Goal: Task Accomplishment & Management: Manage account settings

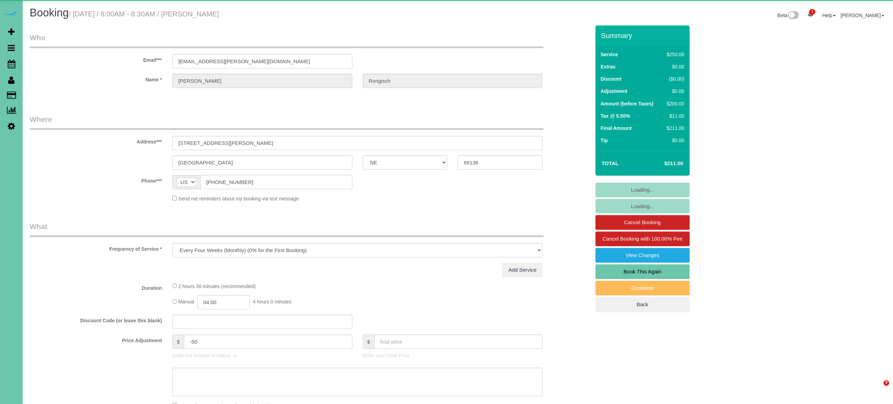
select select "NE"
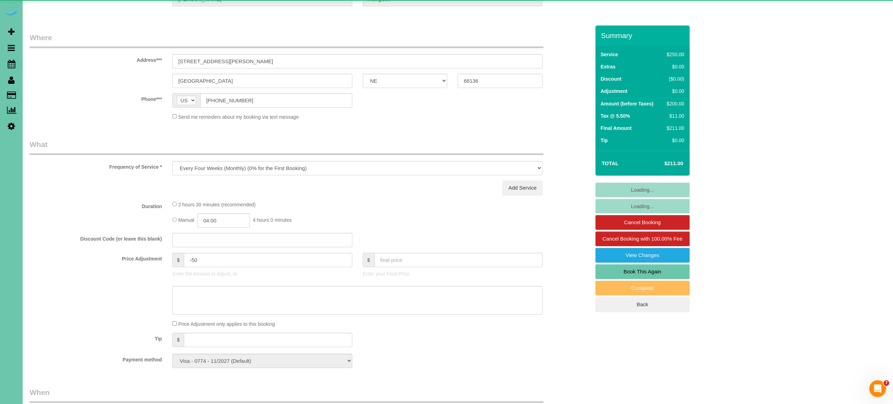
select select "object:846"
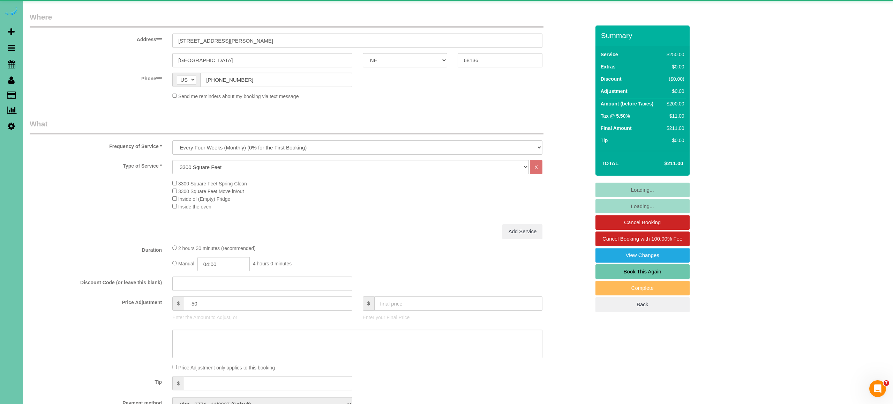
select select "number:38"
select select "number:43"
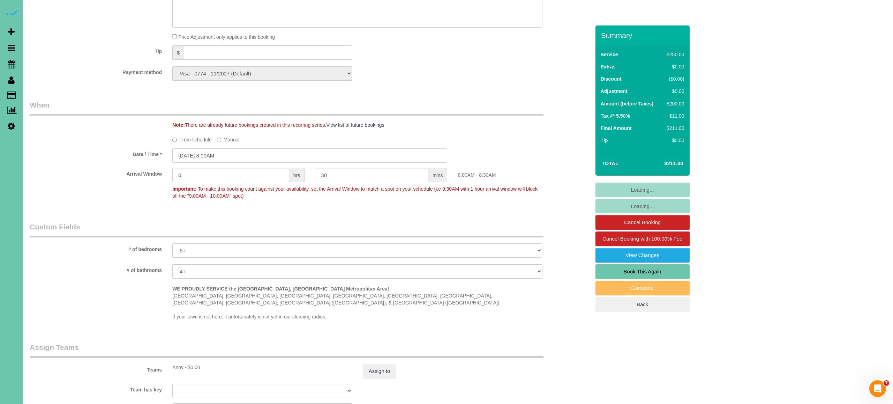
scroll to position [648, 0]
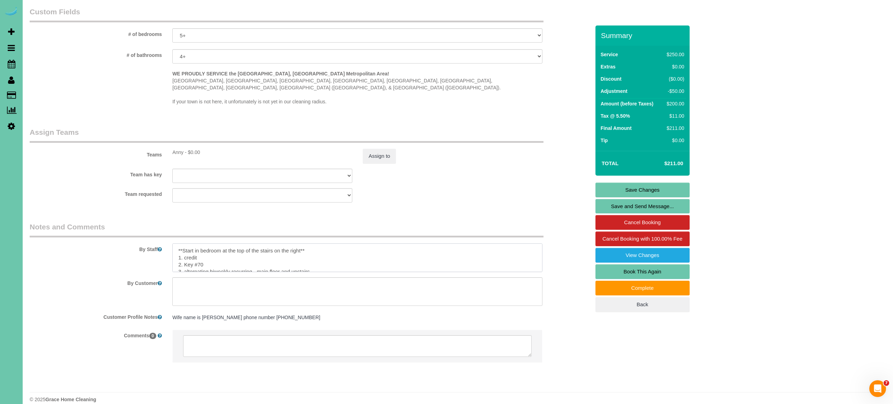
drag, startPoint x: 177, startPoint y: 243, endPoint x: 308, endPoint y: 244, distance: 130.5
click at [308, 244] on textarea at bounding box center [357, 257] width 370 height 29
click at [178, 257] on textarea at bounding box center [357, 257] width 370 height 29
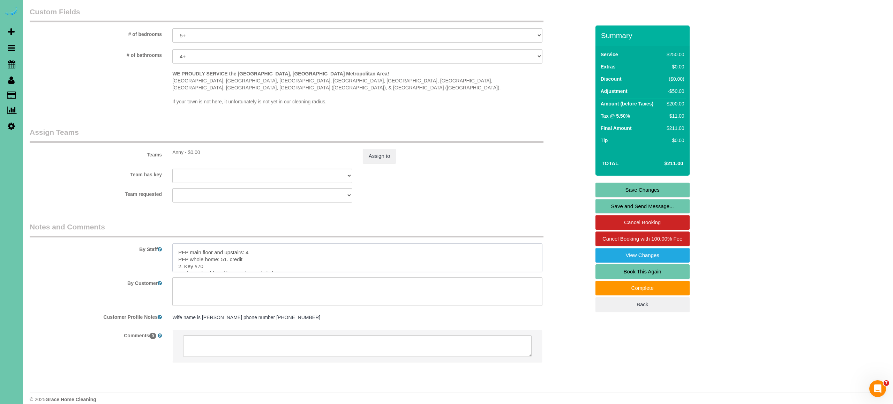
drag, startPoint x: 225, startPoint y: 239, endPoint x: 246, endPoint y: 240, distance: 21.0
click at [246, 243] on textarea at bounding box center [357, 257] width 370 height 29
drag, startPoint x: 281, startPoint y: 272, endPoint x: 242, endPoint y: 258, distance: 40.8
click at [281, 277] on textarea at bounding box center [357, 291] width 370 height 29
click at [225, 251] on textarea at bounding box center [357, 257] width 370 height 29
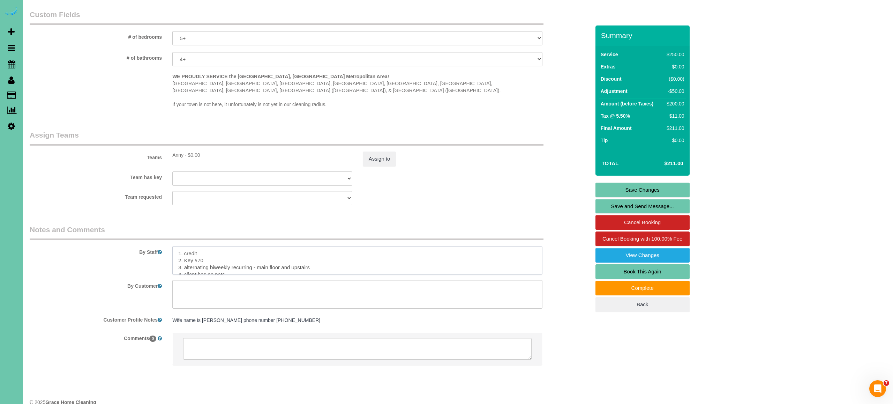
scroll to position [648, 0]
click at [324, 250] on textarea at bounding box center [357, 257] width 370 height 29
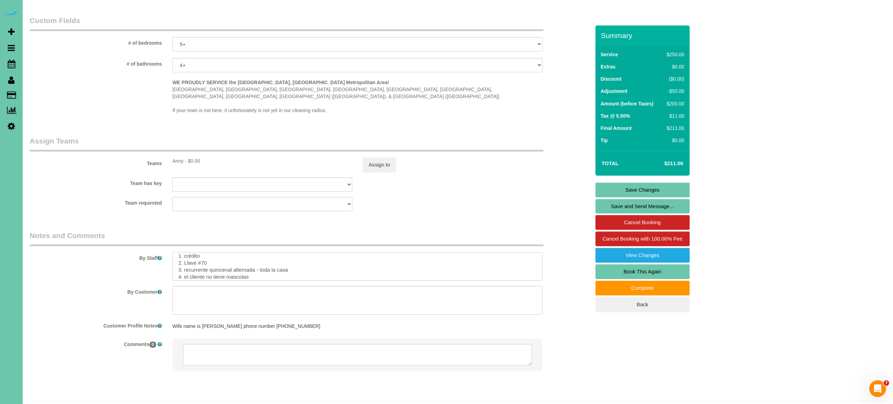
scroll to position [641, 0]
drag, startPoint x: 261, startPoint y: 254, endPoint x: 291, endPoint y: 253, distance: 30.0
click at [291, 253] on textarea at bounding box center [357, 264] width 370 height 29
drag, startPoint x: 177, startPoint y: 257, endPoint x: 288, endPoint y: 266, distance: 111.4
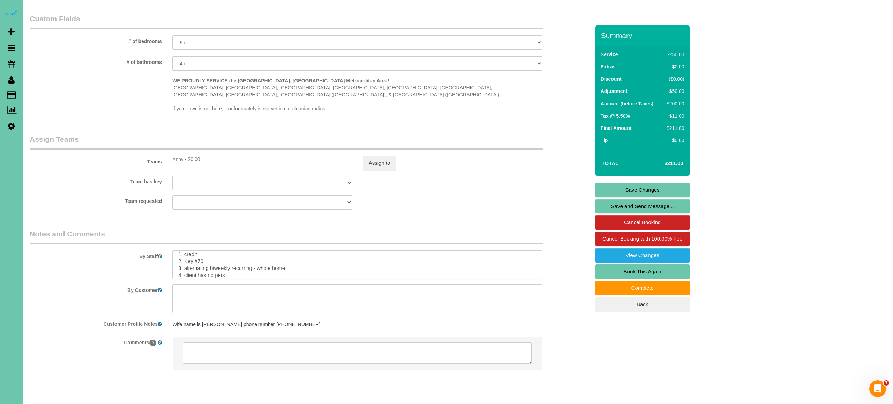
click at [288, 266] on textarea at bounding box center [357, 264] width 370 height 29
drag, startPoint x: 177, startPoint y: 252, endPoint x: 534, endPoint y: 260, distance: 357.1
click at [534, 260] on textarea at bounding box center [357, 264] width 370 height 29
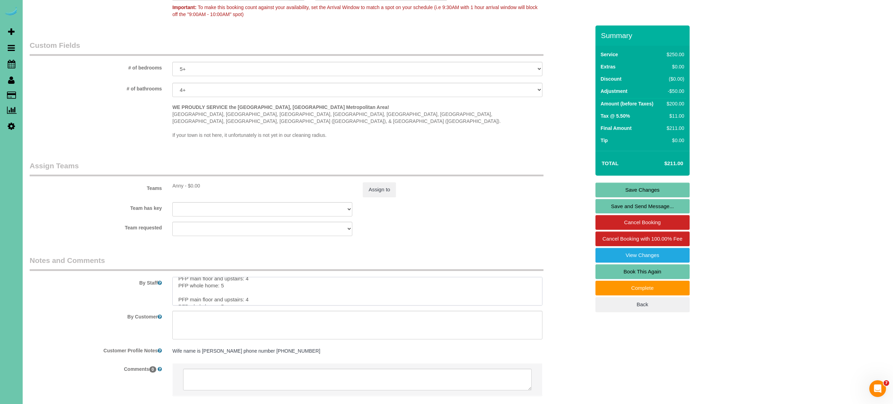
scroll to position [51, 0]
drag, startPoint x: 178, startPoint y: 274, endPoint x: 247, endPoint y: 279, distance: 68.6
click at [247, 279] on textarea at bounding box center [357, 291] width 370 height 29
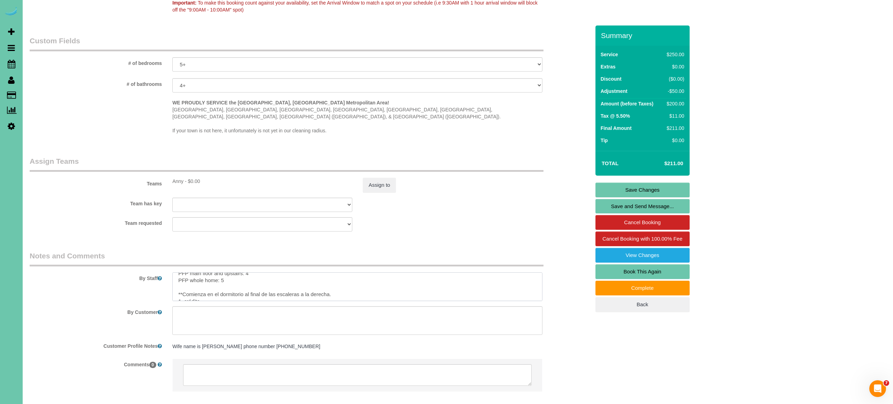
scroll to position [46, 0]
drag, startPoint x: 176, startPoint y: 271, endPoint x: 336, endPoint y: 285, distance: 161.1
click at [336, 285] on textarea at bounding box center [357, 286] width 370 height 29
click at [298, 280] on textarea at bounding box center [357, 286] width 370 height 29
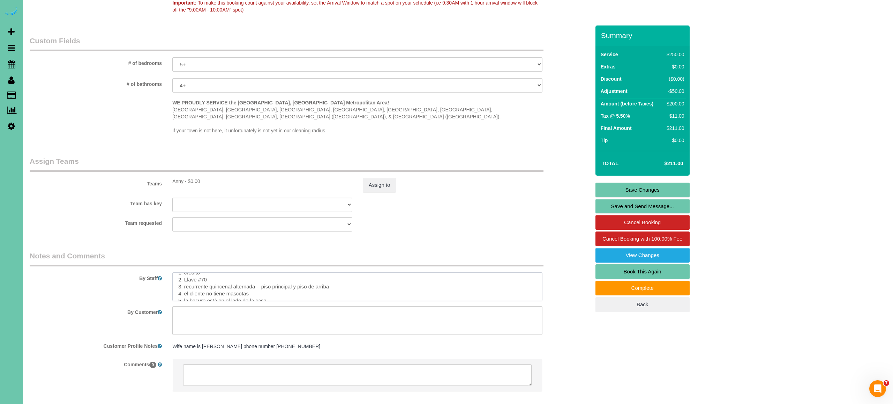
type textarea "1. credit 2. Key #70 3. alternating biweekly recurring - main floor and upstair…"
click at [662, 194] on link "Save Changes" at bounding box center [643, 190] width 94 height 15
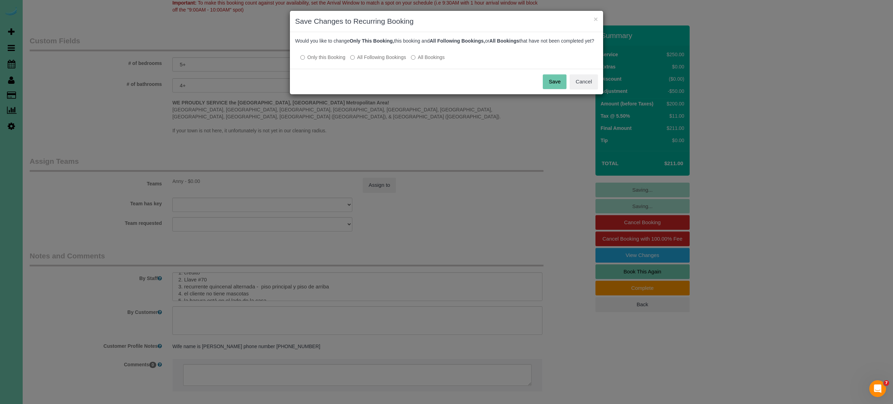
click at [560, 88] on button "Save" at bounding box center [555, 81] width 24 height 15
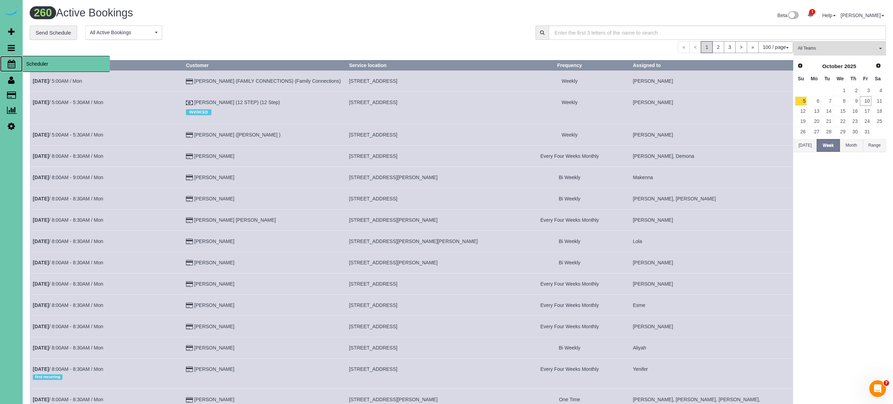
click at [10, 65] on icon at bounding box center [12, 64] width 8 height 8
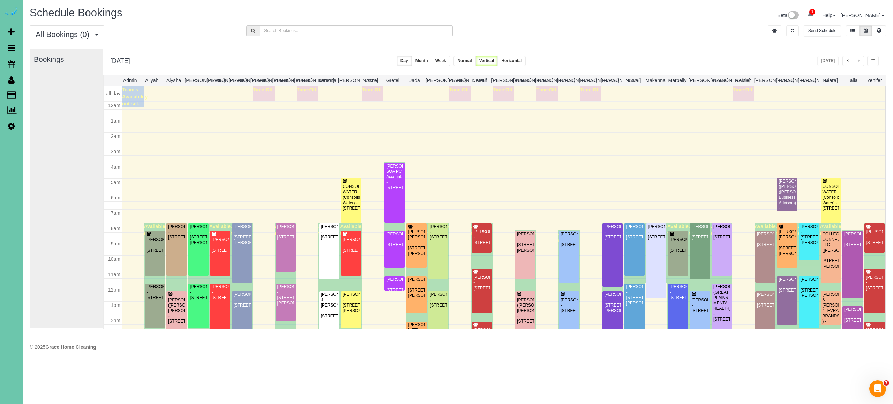
scroll to position [91, 0]
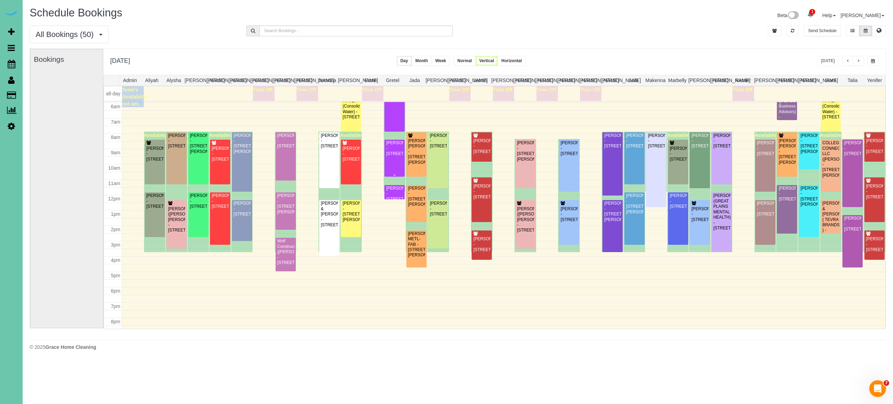
click at [394, 156] on div "Lynda Hoffmann - 6704 S 188th Street, Omaha, NE 68135" at bounding box center [394, 148] width 17 height 16
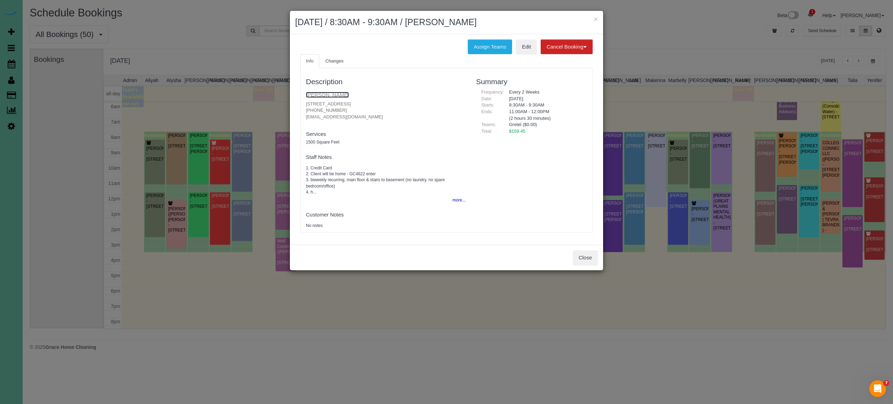
click at [341, 93] on link "Lynda Hoffmann" at bounding box center [327, 95] width 43 height 6
drag, startPoint x: 591, startPoint y: 256, endPoint x: 589, endPoint y: 247, distance: 9.1
click at [591, 256] on button "Close" at bounding box center [585, 257] width 25 height 15
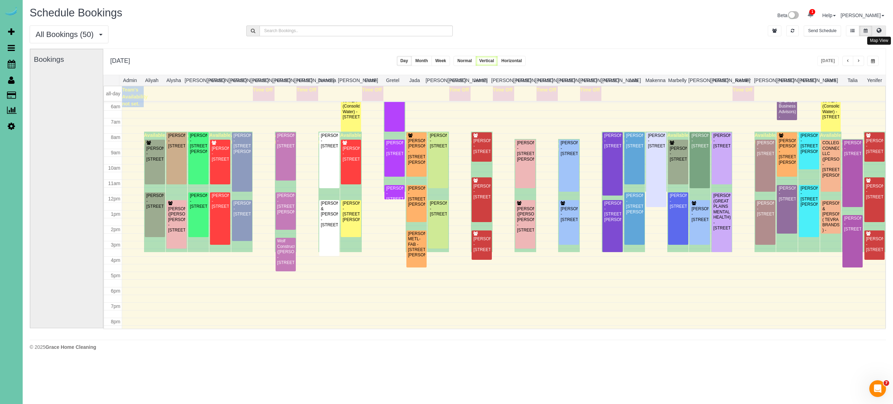
click at [876, 30] on button at bounding box center [879, 30] width 14 height 11
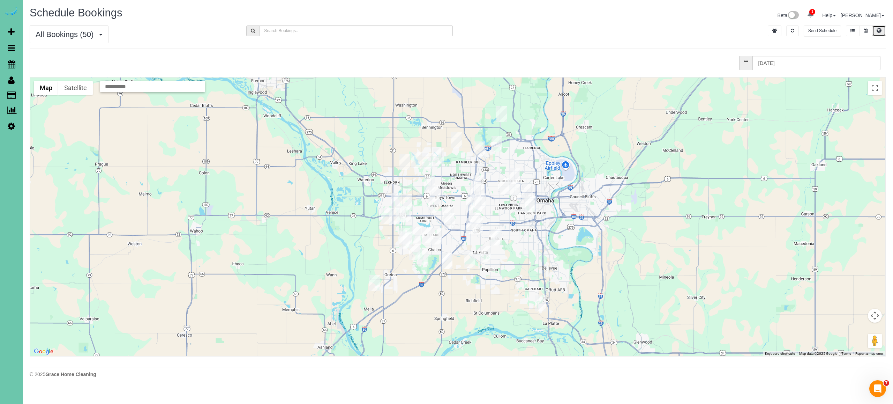
click at [415, 254] on img "10/10/2025 8:00AM - Nicole Wiese - 9303 S 177th St, Omaha, NE 68136" at bounding box center [414, 252] width 11 height 16
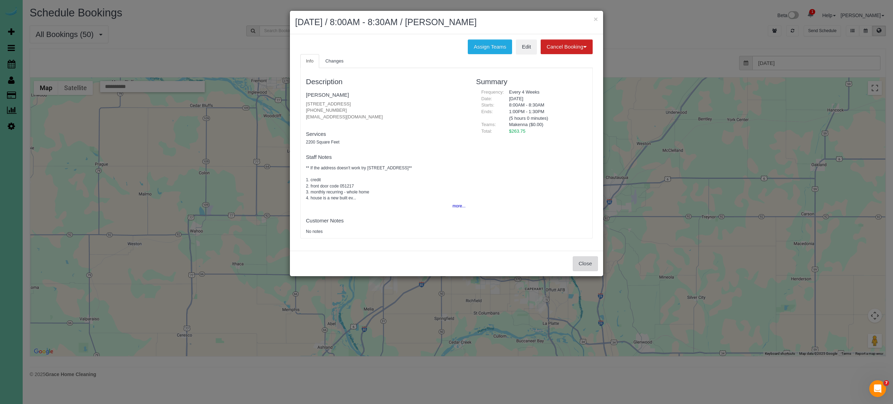
click at [585, 265] on button "Close" at bounding box center [585, 263] width 25 height 15
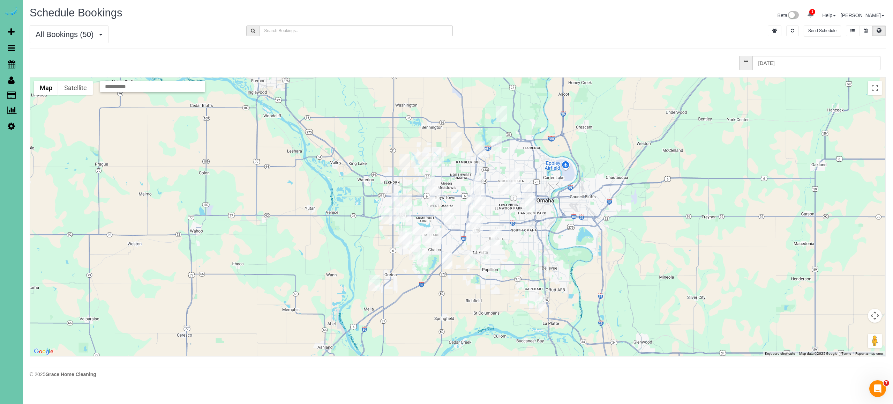
click at [415, 251] on img "10/10/2025 8:00AM - Nicole Wiese - 9303 S 177th St, Omaha, NE 68136" at bounding box center [414, 252] width 11 height 16
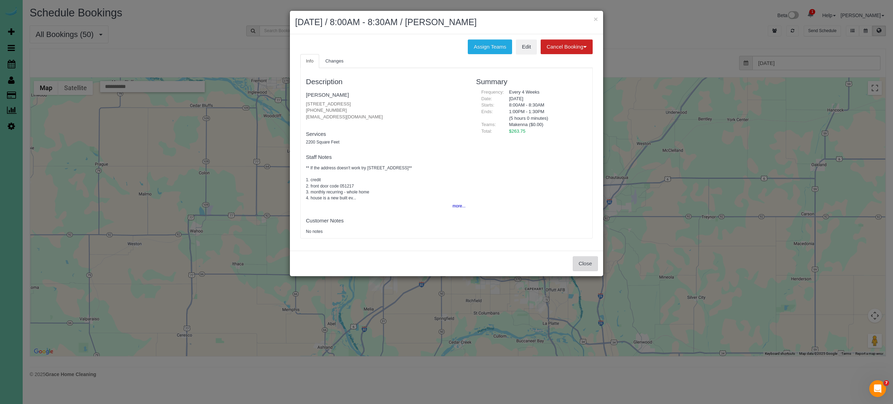
click at [580, 257] on button "Close" at bounding box center [585, 263] width 25 height 15
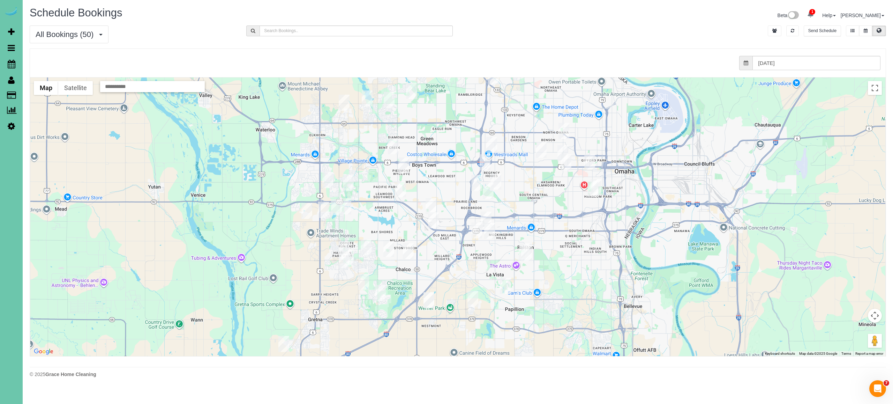
click at [282, 342] on img "10/10/2025 8:30AM - Lori Haddock - 22612 Crestline Circle, Gretna, NE 68028" at bounding box center [284, 344] width 11 height 16
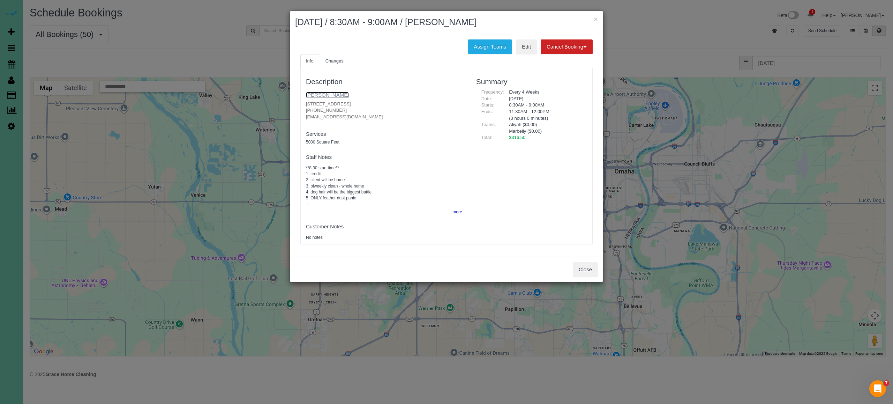
click at [321, 92] on link "[PERSON_NAME]" at bounding box center [327, 95] width 43 height 6
click at [590, 267] on button "Close" at bounding box center [585, 269] width 25 height 15
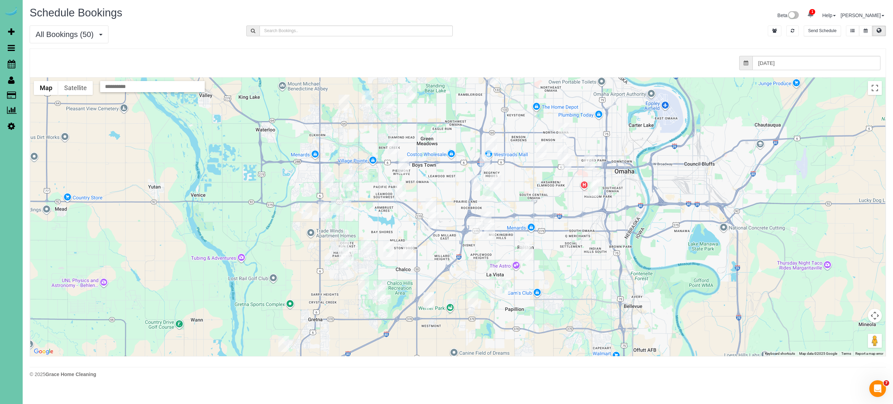
click at [325, 209] on img "10/10/2025 8:00AM - Ryan Nelson - 3805 S 202nd Street, Omaha, NE 68130" at bounding box center [323, 210] width 11 height 16
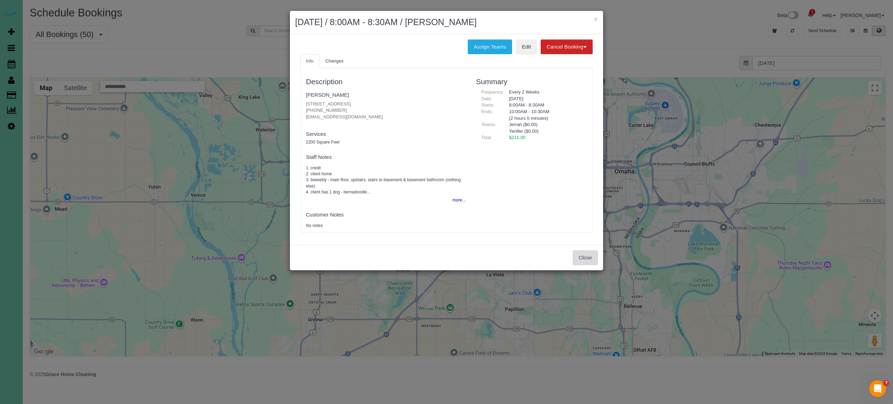
click at [588, 257] on button "Close" at bounding box center [585, 257] width 25 height 15
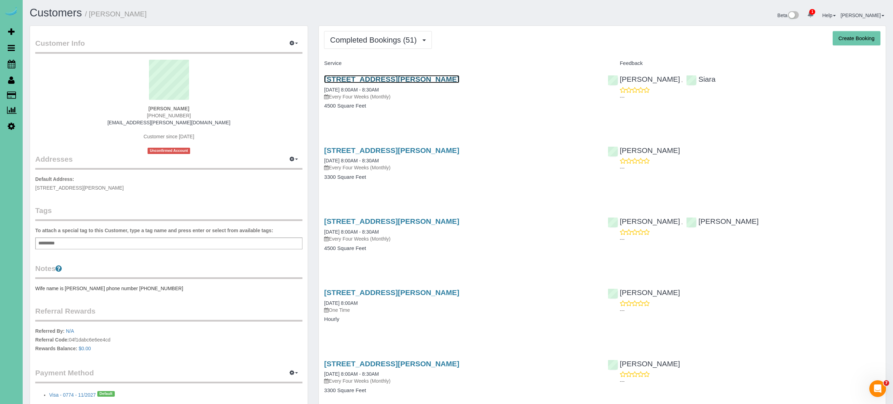
click at [383, 78] on link "18822 Lillian St, Omaha, NE 68136" at bounding box center [391, 79] width 135 height 8
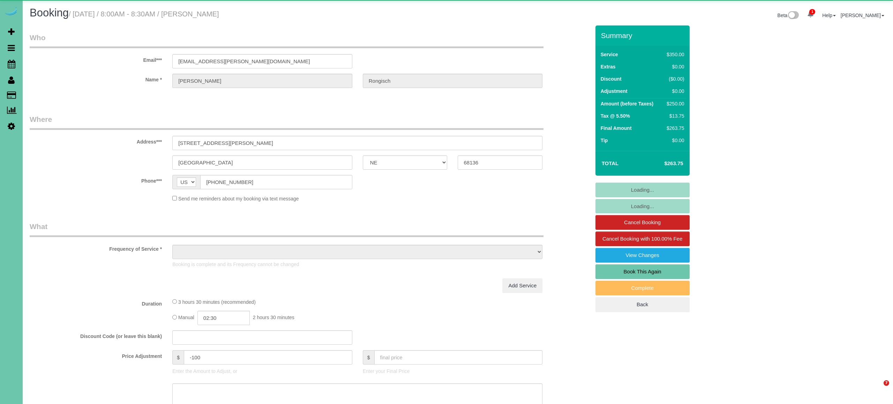
select select "NE"
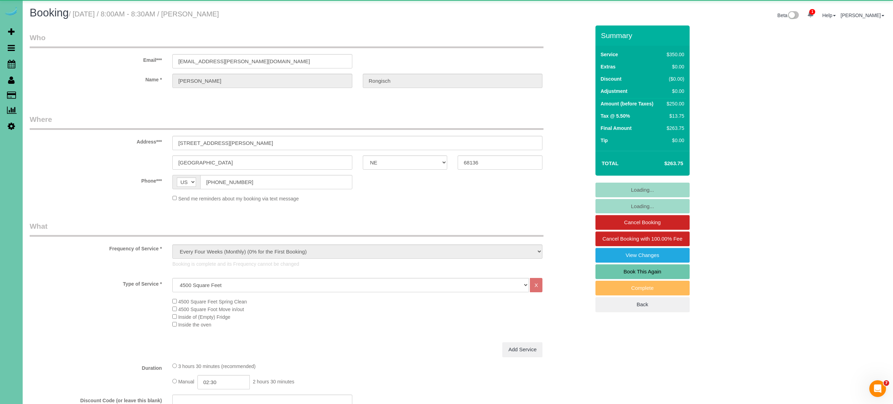
select select "object:672"
select select "number:37"
select select "number:42"
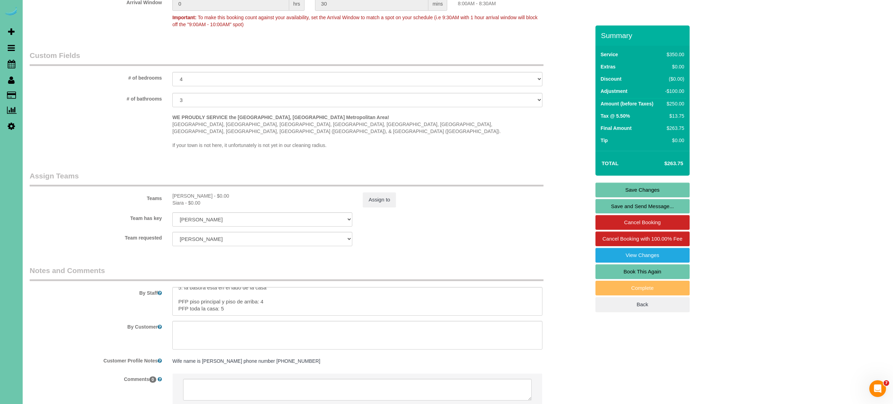
scroll to position [629, 0]
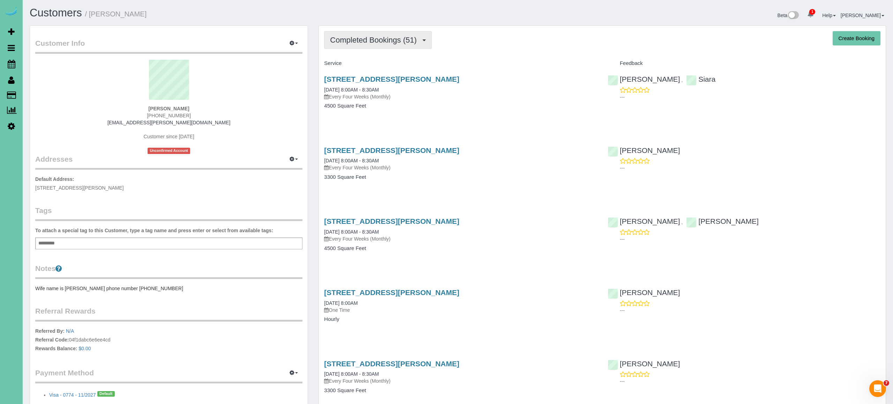
scroll to position [0, 0]
click at [400, 44] on button "Completed Bookings (51)" at bounding box center [377, 40] width 107 height 18
click at [371, 67] on link "Upcoming Bookings (30)" at bounding box center [362, 64] width 75 height 9
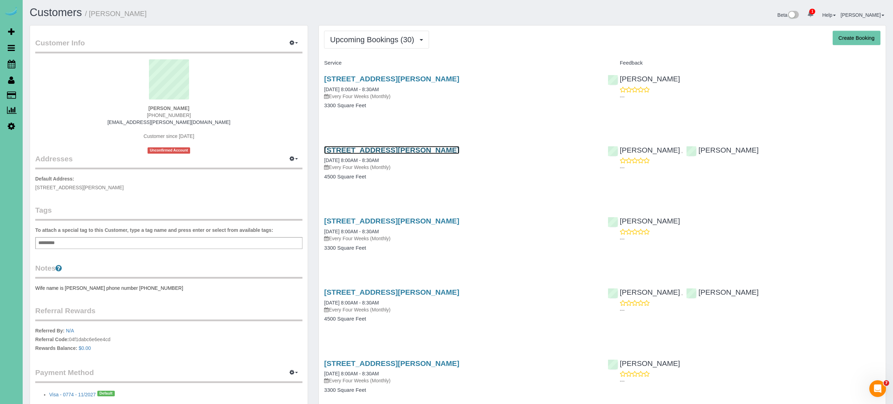
click at [381, 148] on link "[STREET_ADDRESS][PERSON_NAME]" at bounding box center [391, 150] width 135 height 8
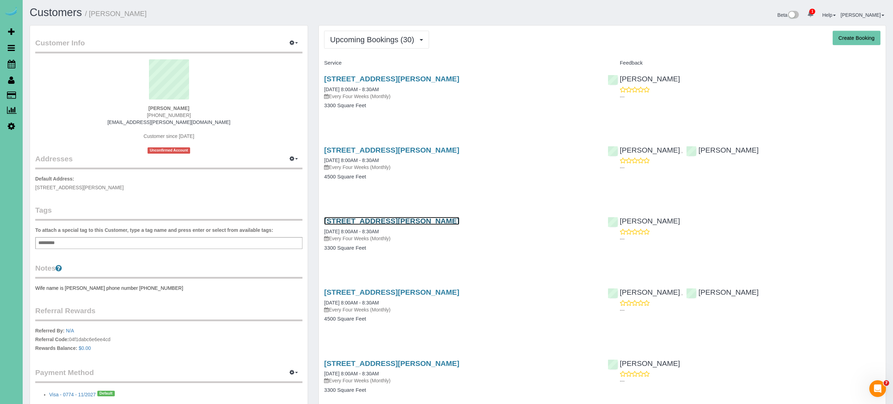
click at [366, 222] on link "[STREET_ADDRESS][PERSON_NAME]" at bounding box center [391, 221] width 135 height 8
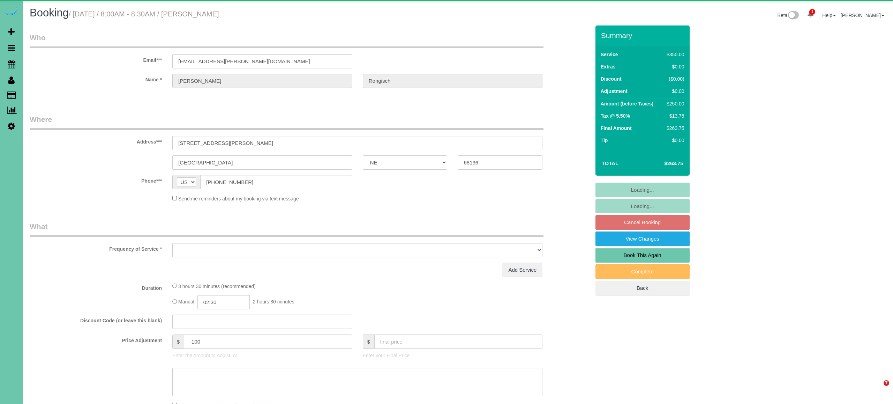
select select "NE"
select select "object:848"
select select "number:37"
select select "number:42"
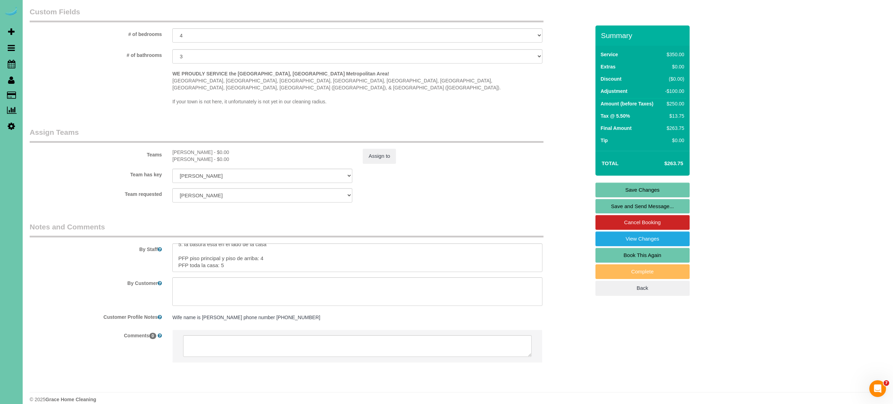
scroll to position [118, 0]
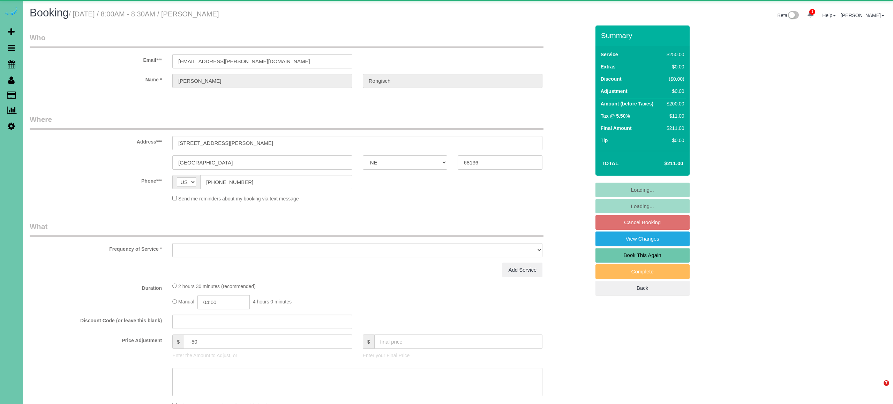
select select "NE"
select select "object:659"
select select "string:fspay-725732a4-d0f0-45d9-927b-2eb48e39eb19"
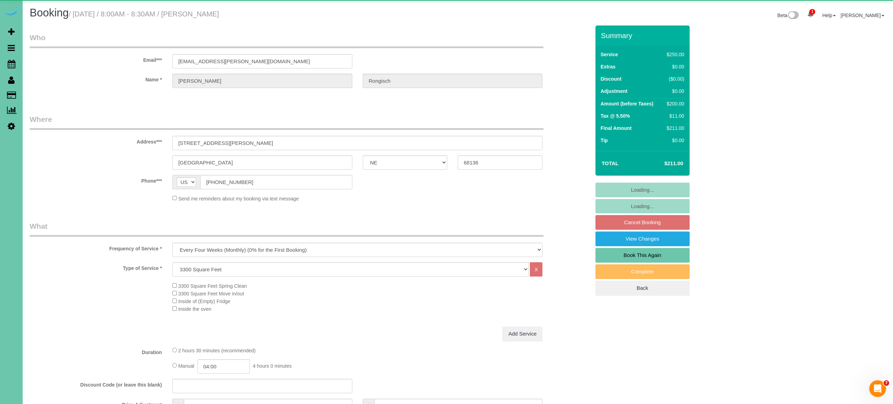
select select "number:38"
select select "number:43"
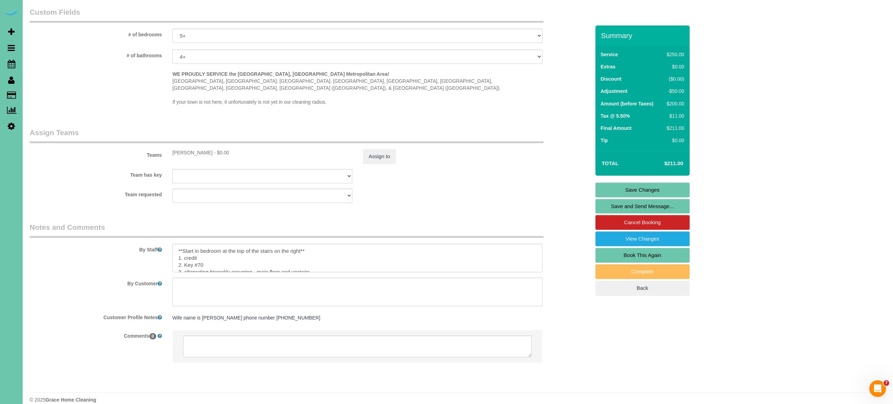
scroll to position [648, 0]
drag, startPoint x: 173, startPoint y: 242, endPoint x: 311, endPoint y: 245, distance: 137.9
click at [311, 245] on textarea at bounding box center [357, 257] width 370 height 29
drag, startPoint x: 224, startPoint y: 239, endPoint x: 247, endPoint y: 244, distance: 23.2
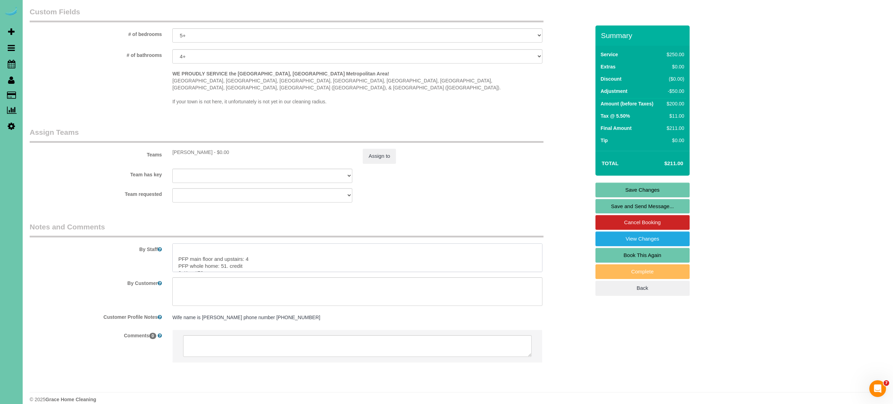
click at [247, 244] on textarea at bounding box center [357, 257] width 370 height 29
click at [271, 250] on textarea at bounding box center [357, 257] width 370 height 29
drag, startPoint x: 224, startPoint y: 244, endPoint x: 266, endPoint y: 245, distance: 41.5
click at [266, 245] on textarea at bounding box center [357, 257] width 370 height 29
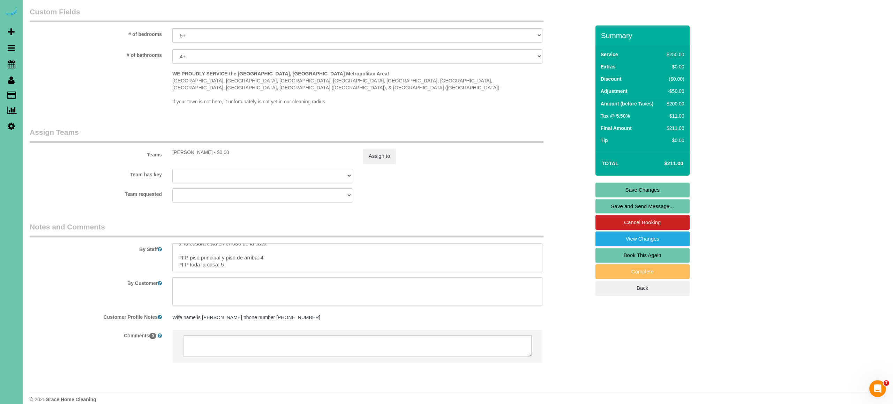
scroll to position [61, 0]
drag, startPoint x: 177, startPoint y: 252, endPoint x: 328, endPoint y: 253, distance: 151.1
click at [328, 253] on textarea at bounding box center [357, 257] width 370 height 29
click at [645, 187] on link "Save Changes" at bounding box center [643, 190] width 94 height 15
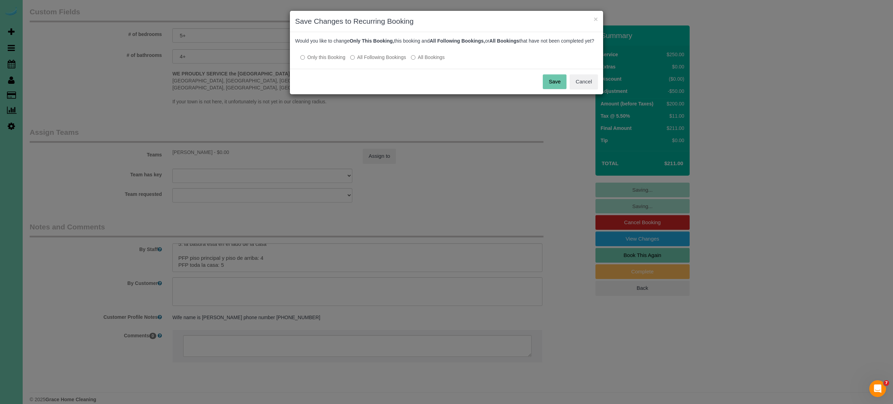
click at [339, 259] on div "× Save Changes to Recurring Booking Would you like to change Only This Booking,…" at bounding box center [446, 202] width 893 height 404
click at [578, 87] on button "Cancel" at bounding box center [584, 81] width 28 height 15
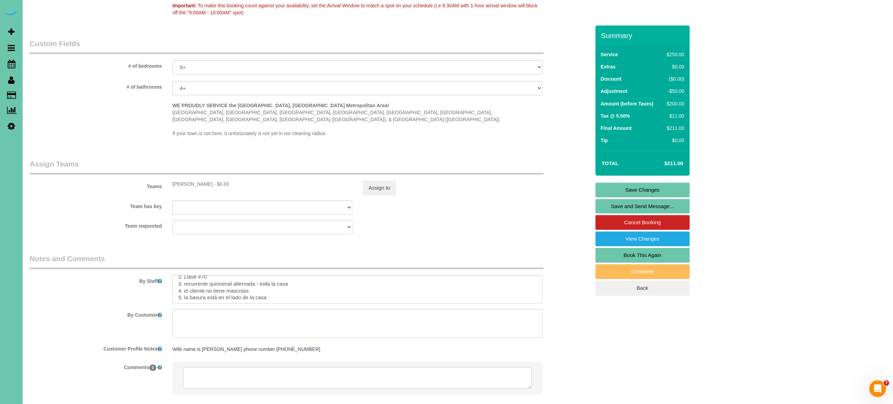
scroll to position [88, 0]
drag, startPoint x: 260, startPoint y: 279, endPoint x: 296, endPoint y: 280, distance: 35.6
click at [296, 280] on textarea at bounding box center [357, 289] width 370 height 29
type textarea "1. credit 2. Key #70 3. alternating biweekly recurring - main floor and upstair…"
click at [631, 187] on link "Save Changes" at bounding box center [643, 190] width 94 height 15
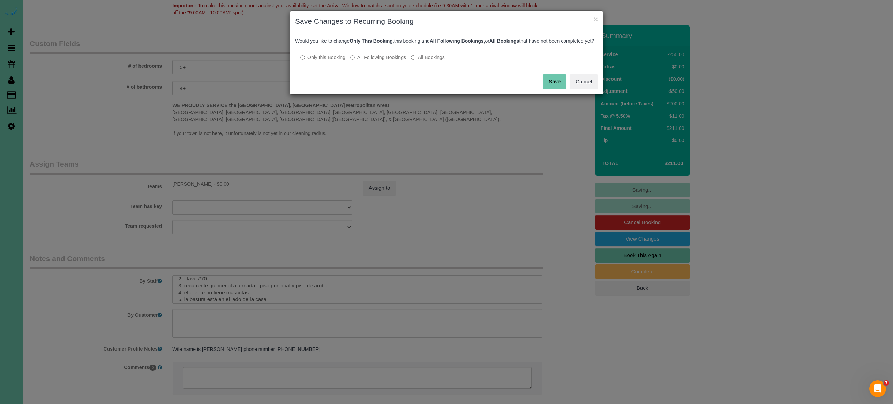
click at [561, 89] on button "Save" at bounding box center [555, 81] width 24 height 15
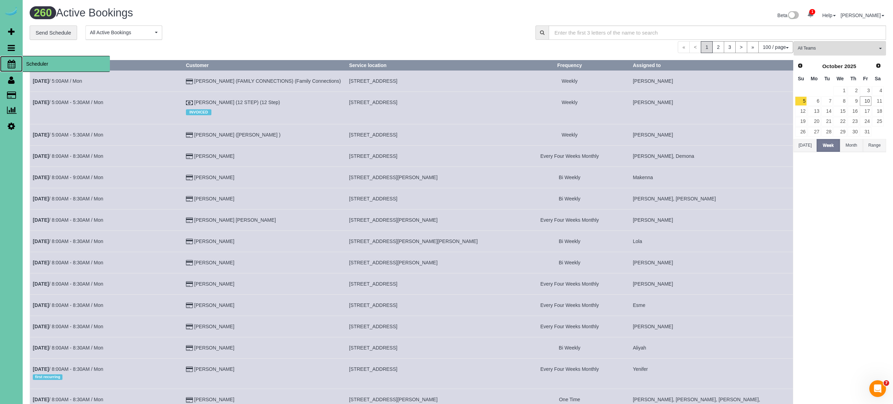
click at [12, 64] on icon at bounding box center [12, 64] width 8 height 8
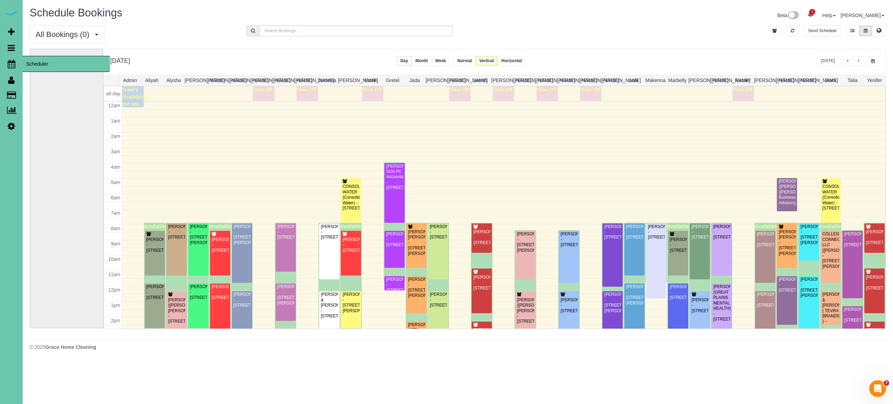
scroll to position [91, 0]
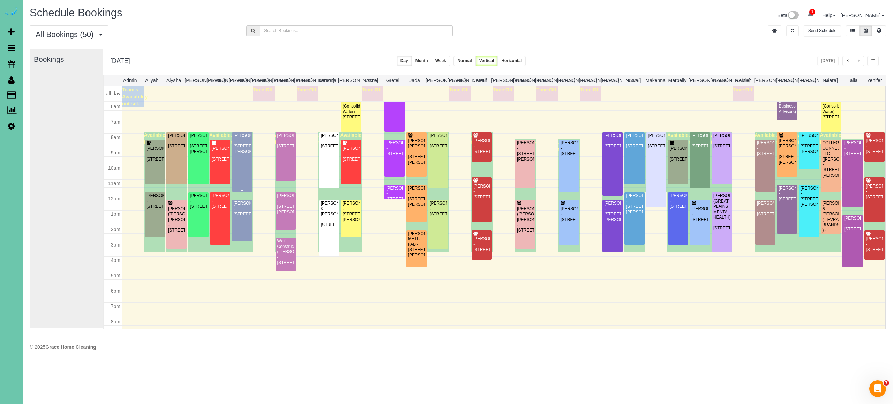
click at [250, 151] on div "Andrew Rongisch - 18822 Lillian St, Omaha, NE 68136" at bounding box center [241, 144] width 17 height 22
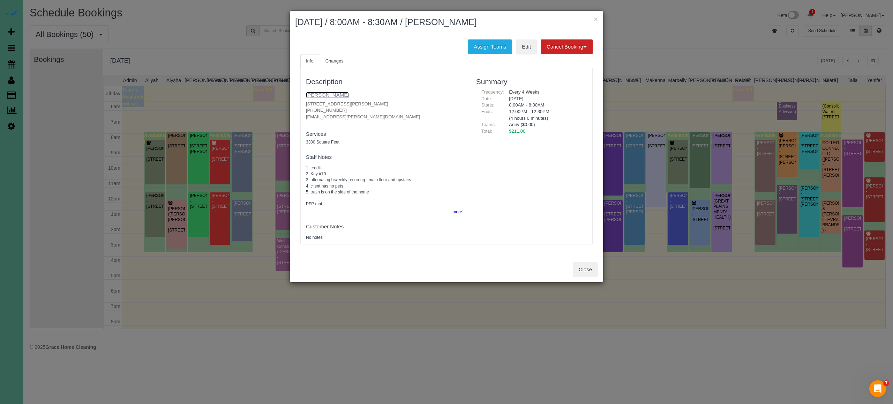
click at [334, 93] on link "Andrew Rongisch" at bounding box center [327, 95] width 43 height 6
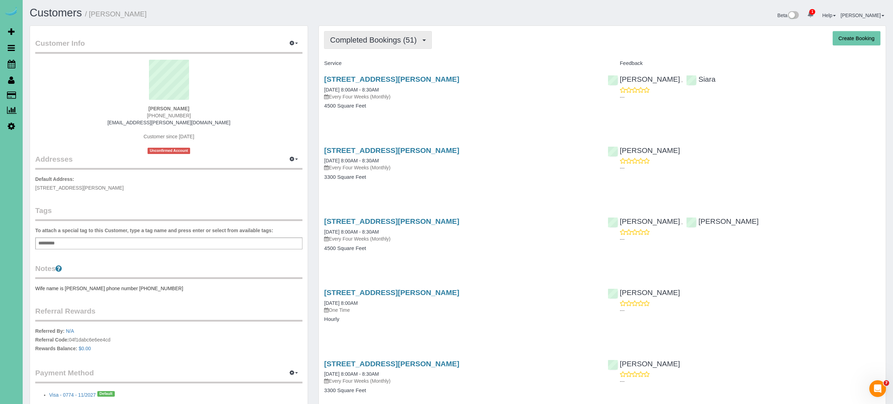
click at [415, 37] on span "Completed Bookings (51)" at bounding box center [375, 40] width 90 height 9
click at [384, 63] on link "Upcoming Bookings (30)" at bounding box center [362, 65] width 75 height 9
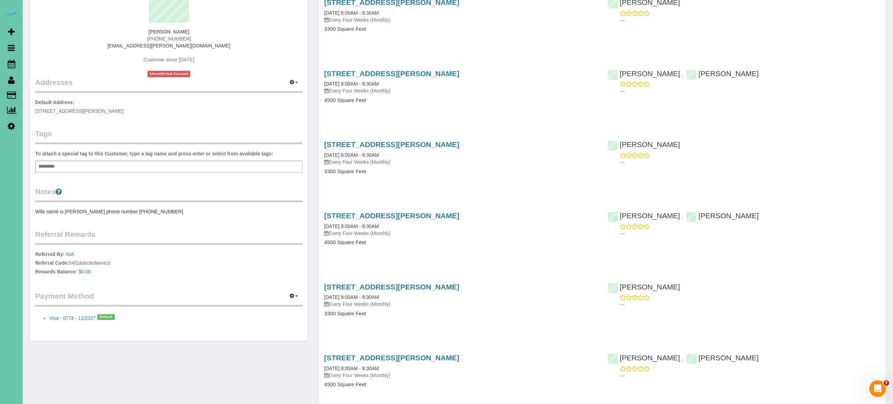
scroll to position [86, 0]
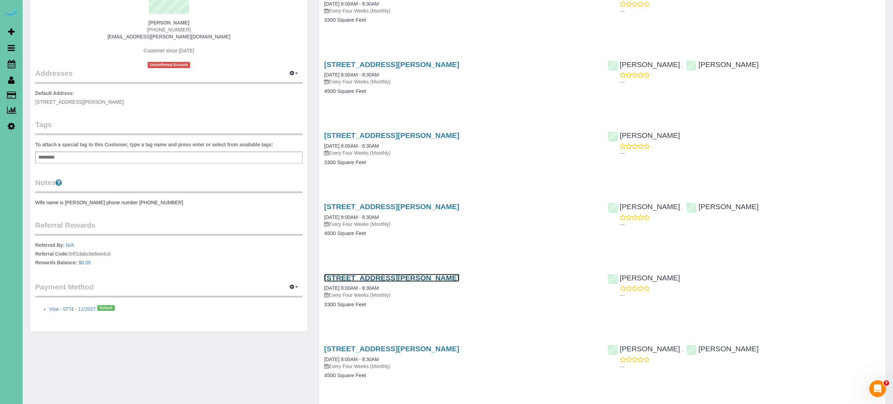
click at [385, 274] on link "[STREET_ADDRESS][PERSON_NAME]" at bounding box center [391, 278] width 135 height 8
click at [363, 204] on link "[STREET_ADDRESS][PERSON_NAME]" at bounding box center [391, 206] width 135 height 8
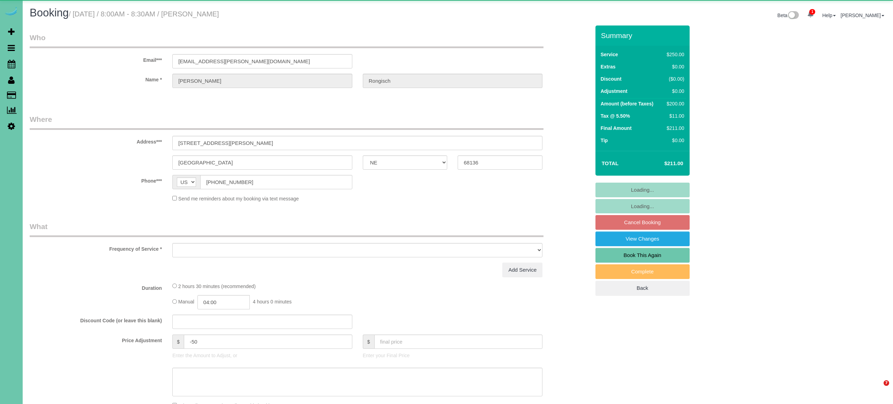
select select "NE"
select select "object:713"
select select "number:38"
select select "number:43"
select select "NE"
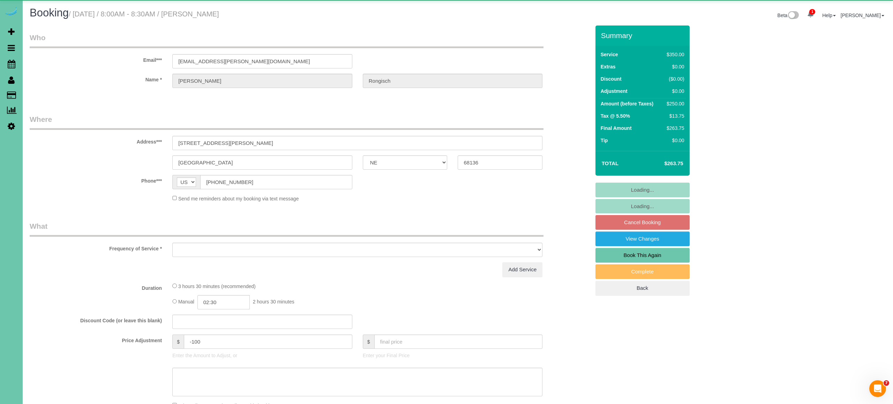
select select "object:630"
select select "string:fspay-725732a4-d0f0-45d9-927b-2eb48e39eb19"
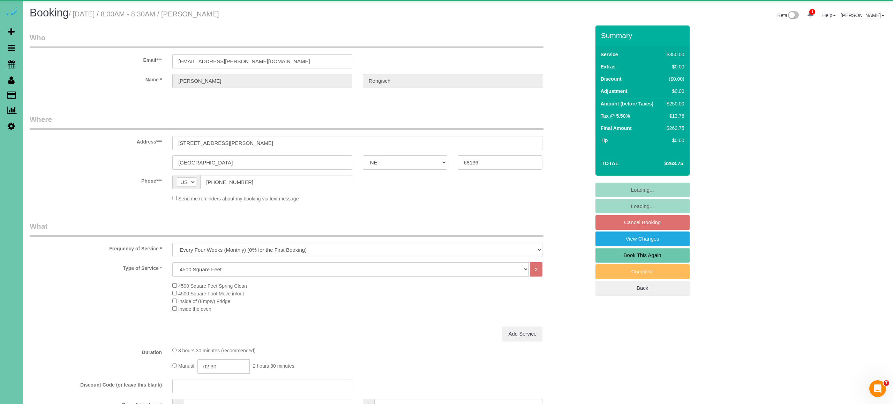
select select "object:919"
select select "number:37"
select select "number:42"
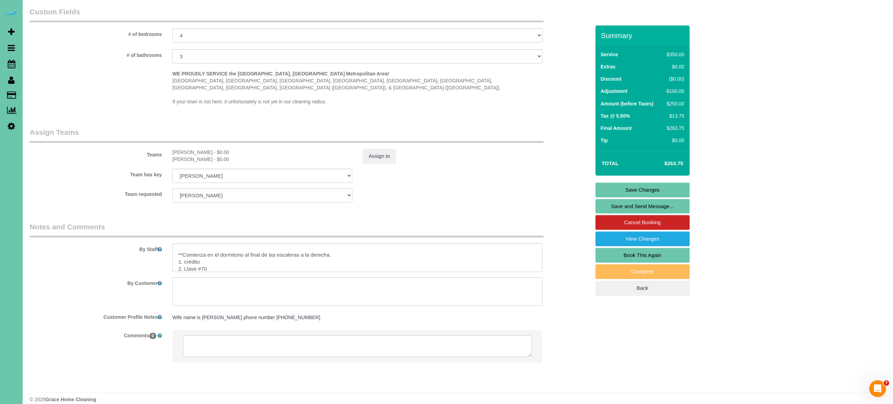
scroll to position [77, 0]
drag, startPoint x: 175, startPoint y: 241, endPoint x: 334, endPoint y: 243, distance: 159.5
click at [334, 243] on textarea at bounding box center [357, 257] width 370 height 29
type textarea "1. credit 2. Key #70 3. alternating biweekly recurring - whole home 4. client h…"
click at [669, 190] on link "Save Changes" at bounding box center [643, 190] width 94 height 15
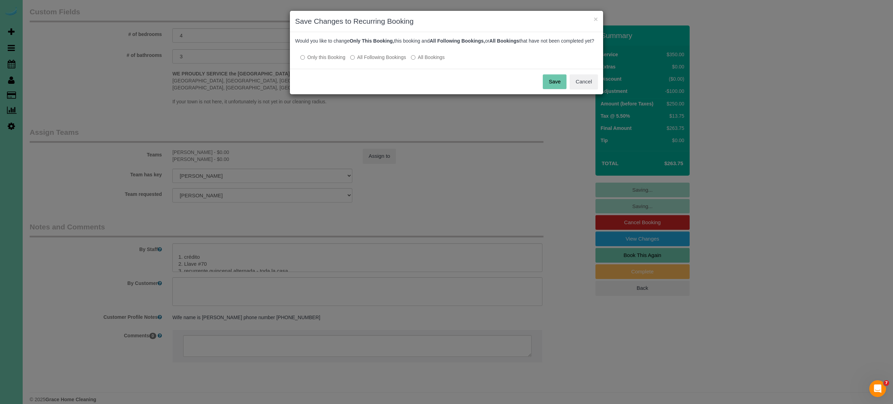
click at [553, 86] on button "Save" at bounding box center [555, 81] width 24 height 15
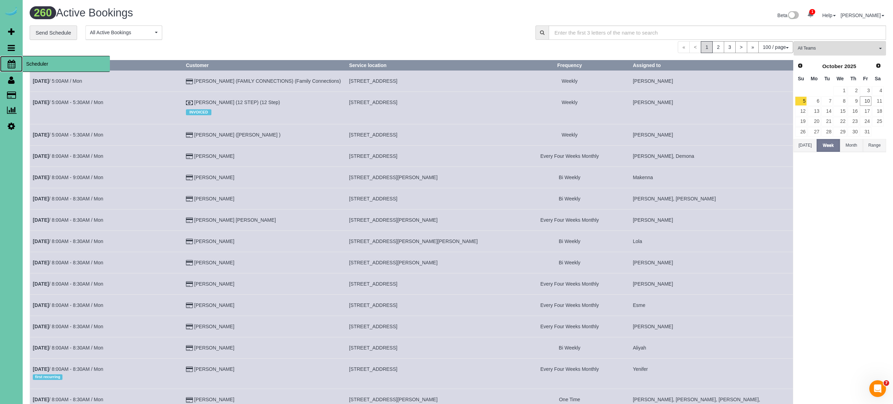
click at [15, 67] on icon at bounding box center [12, 64] width 8 height 8
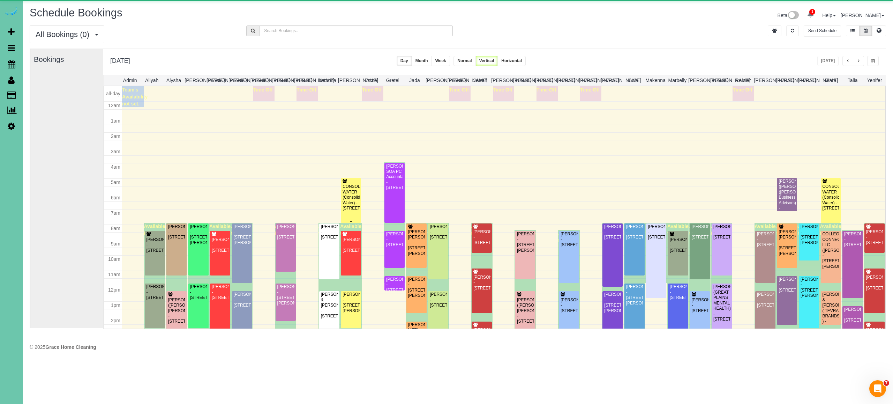
scroll to position [91, 0]
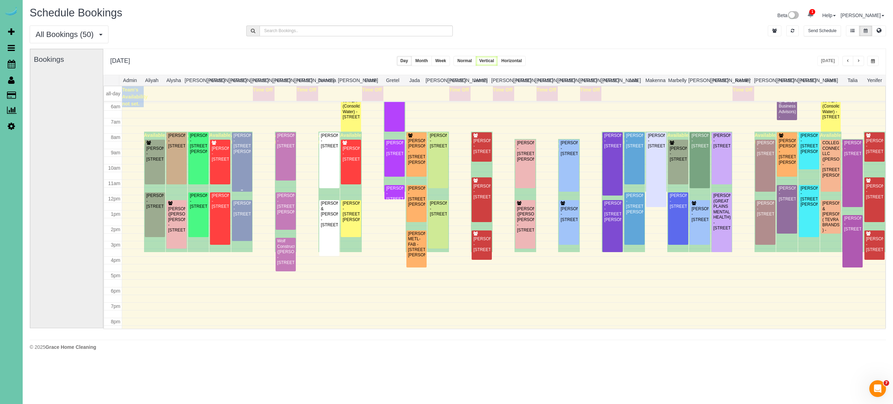
click at [240, 150] on div "[PERSON_NAME] - [STREET_ADDRESS][PERSON_NAME]" at bounding box center [241, 144] width 17 height 22
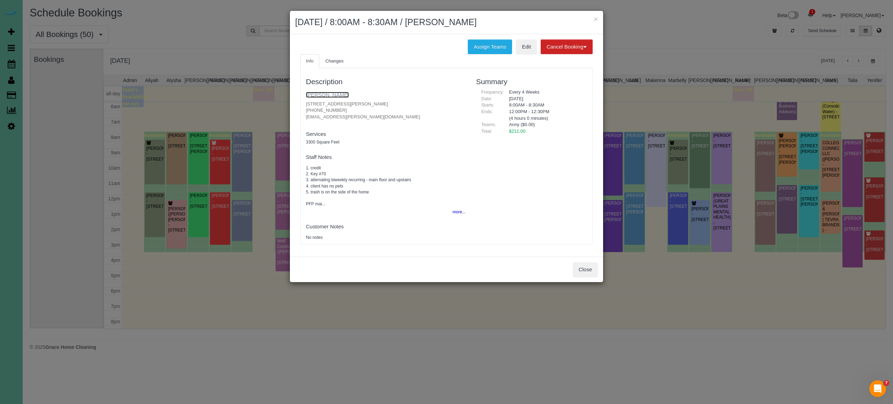
click at [334, 93] on link "[PERSON_NAME]" at bounding box center [327, 95] width 43 height 6
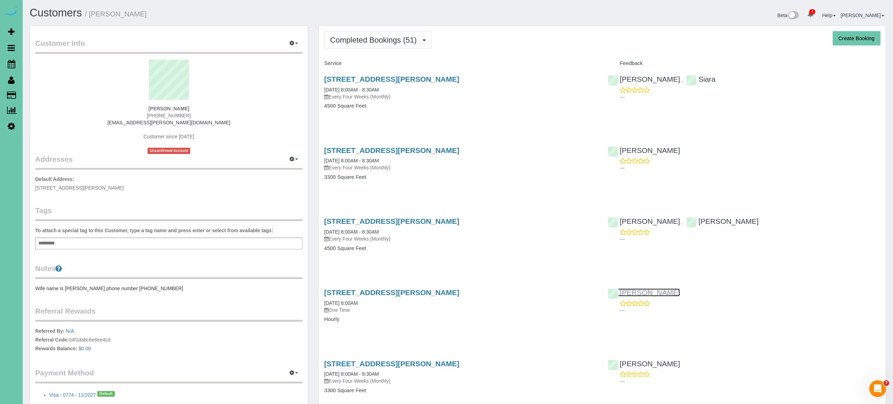
click at [622, 294] on link "[PERSON_NAME]" at bounding box center [644, 292] width 73 height 8
click at [424, 77] on link "[STREET_ADDRESS][PERSON_NAME]" at bounding box center [391, 79] width 135 height 8
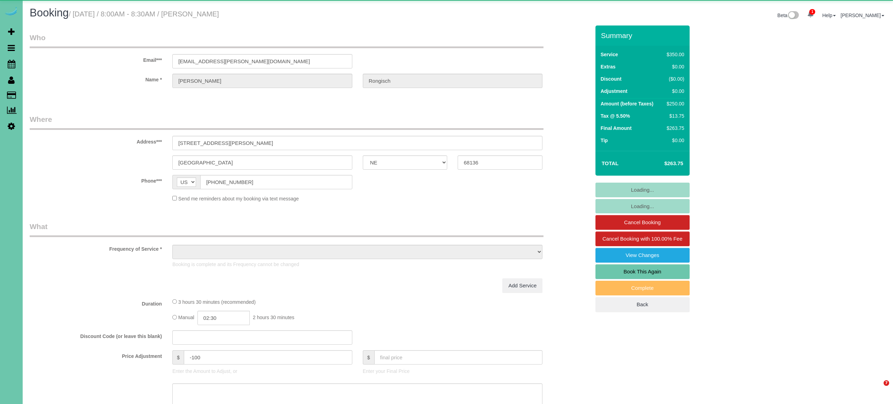
select select "NE"
select select "object:873"
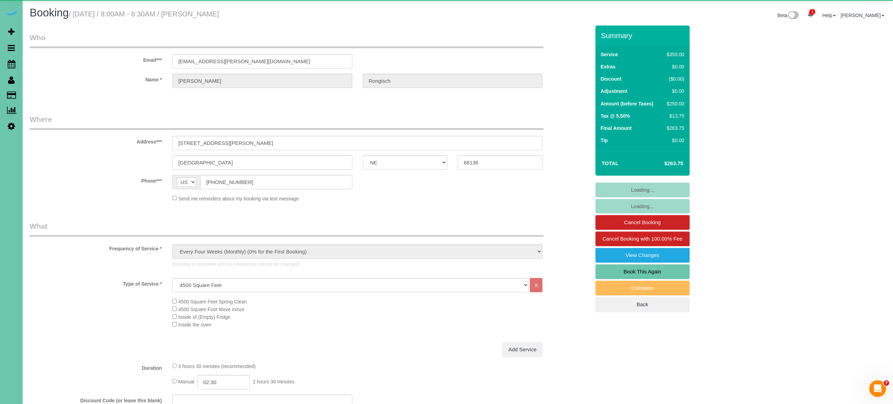
select select "number:37"
select select "number:42"
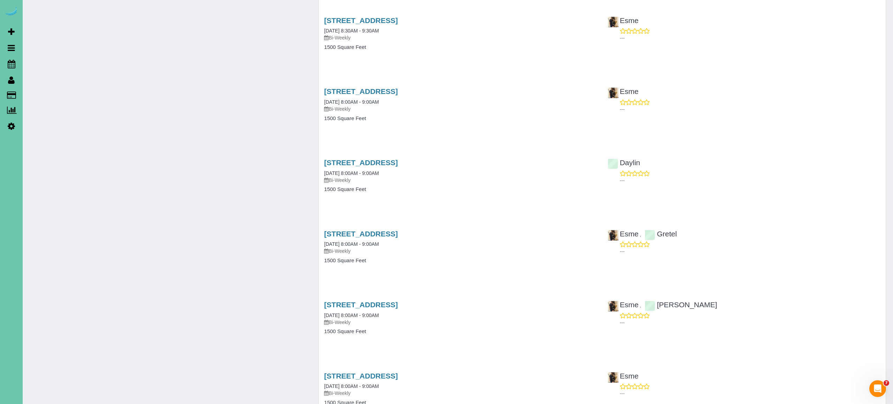
scroll to position [488, 0]
